Goal: Navigation & Orientation: Find specific page/section

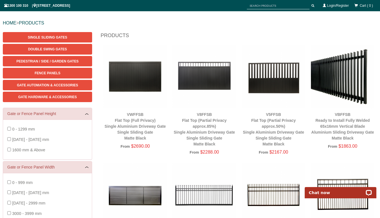
scroll to position [42, 0]
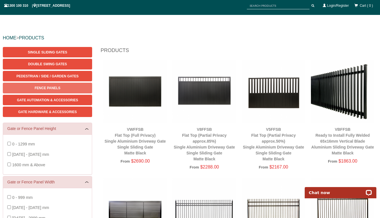
click at [70, 87] on link "Fence Panels" at bounding box center [47, 88] width 89 height 10
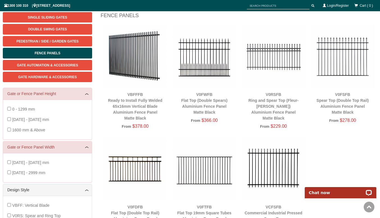
scroll to position [42, 0]
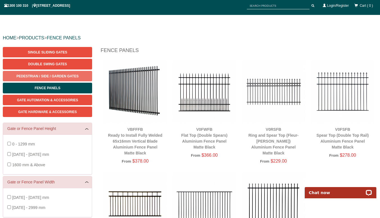
click at [58, 74] on span "Pedestrian / Side / Garden Gates" at bounding box center [48, 76] width 62 height 4
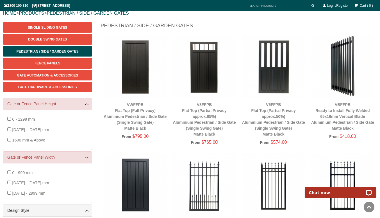
scroll to position [14, 0]
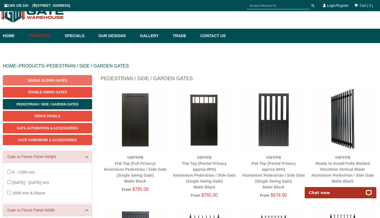
click at [59, 83] on link "Single Sliding Gates" at bounding box center [47, 80] width 89 height 10
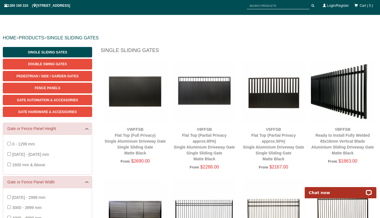
scroll to position [14, 0]
